Goal: Transaction & Acquisition: Download file/media

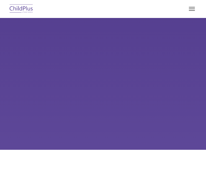
type input ""
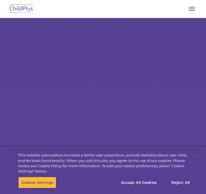
click at [40, 60] on rs-slides "Learn More Request a Demo The Future of ChildPlus is Here! Boost your productiv…" at bounding box center [103, 160] width 206 height 284
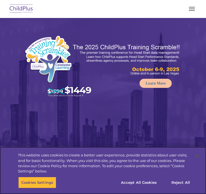
select select "MEDIUM"
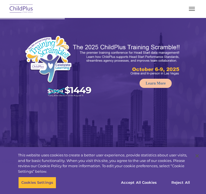
click at [193, 8] on button "button" at bounding box center [192, 8] width 12 height 9
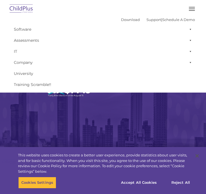
click at [132, 108] on img at bounding box center [103, 153] width 206 height 271
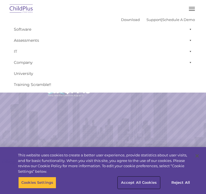
click at [140, 186] on button "Accept All Cookies" at bounding box center [139, 183] width 42 height 12
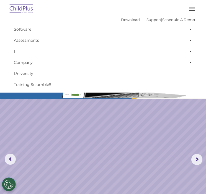
click at [191, 12] on button "button" at bounding box center [192, 8] width 12 height 9
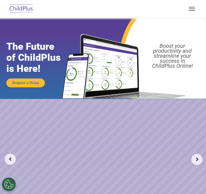
click at [191, 12] on button "button" at bounding box center [192, 8] width 12 height 9
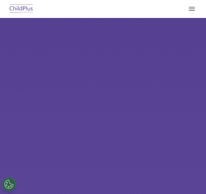
select select "MEDIUM"
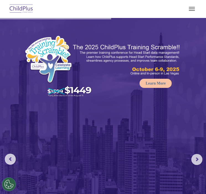
click at [191, 9] on span "button" at bounding box center [192, 9] width 6 height 1
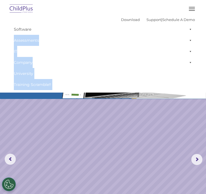
drag, startPoint x: 206, startPoint y: 17, endPoint x: 209, endPoint y: 26, distance: 8.9
click at [188, 30] on span at bounding box center [190, 29] width 6 height 11
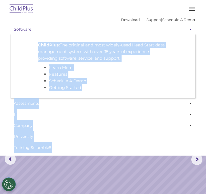
click at [188, 30] on span at bounding box center [190, 29] width 6 height 11
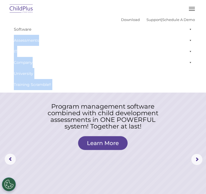
click at [29, 12] on img at bounding box center [21, 8] width 26 height 13
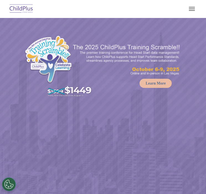
select select "MEDIUM"
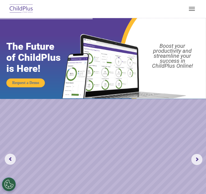
click at [31, 8] on img at bounding box center [21, 8] width 26 height 13
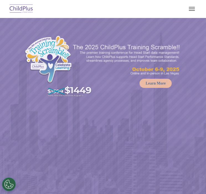
select select "MEDIUM"
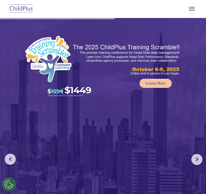
click at [195, 10] on button "button" at bounding box center [192, 8] width 12 height 9
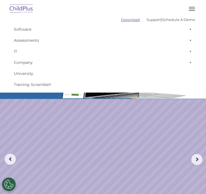
click at [121, 19] on link "Download" at bounding box center [130, 19] width 19 height 4
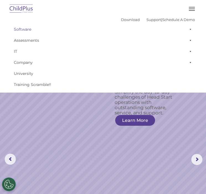
click at [187, 31] on span at bounding box center [190, 29] width 6 height 11
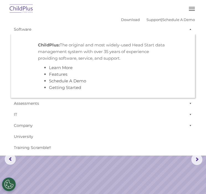
click at [193, 8] on button "button" at bounding box center [192, 8] width 12 height 9
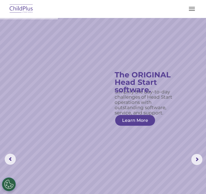
click at [193, 8] on button "button" at bounding box center [192, 8] width 12 height 9
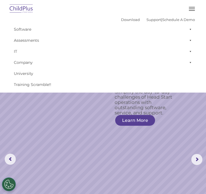
click at [193, 8] on button "button" at bounding box center [192, 8] width 12 height 9
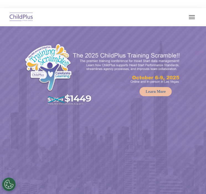
select select "MEDIUM"
